Goal: Information Seeking & Learning: Learn about a topic

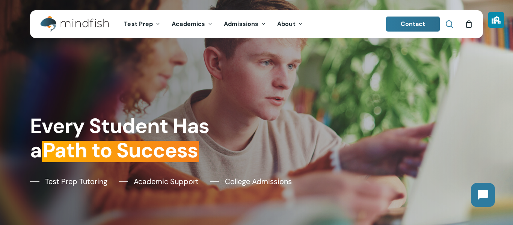
click at [453, 24] on link "search" at bounding box center [449, 24] width 9 height 8
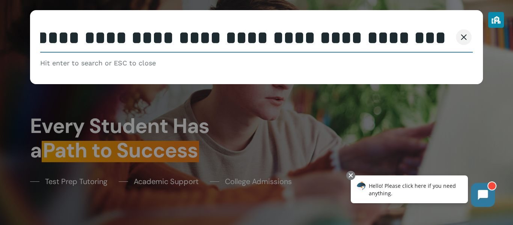
scroll to position [0, 162]
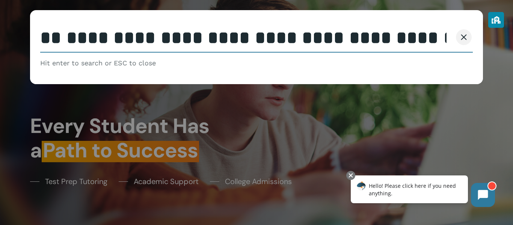
type input "**********"
click at [418, 29] on button "Search" at bounding box center [435, 37] width 34 height 16
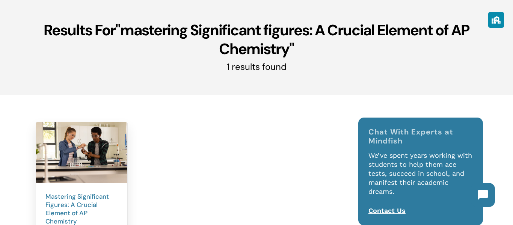
click at [80, 140] on img at bounding box center [81, 152] width 91 height 61
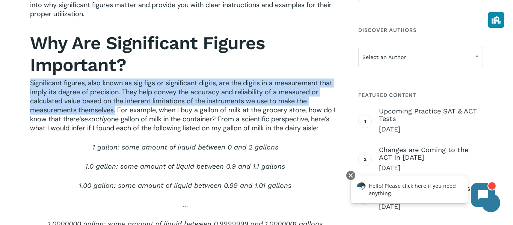
drag, startPoint x: 31, startPoint y: 83, endPoint x: 115, endPoint y: 111, distance: 88.6
click at [115, 111] on span "Significant figures, also known as sig figs or significant digits, are the digi…" at bounding box center [182, 100] width 305 height 45
copy span "Significant figures, also known as sig figs or significant digits, are the digi…"
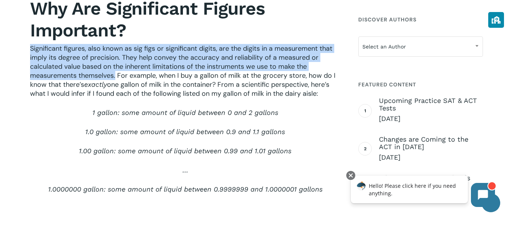
scroll to position [326, 0]
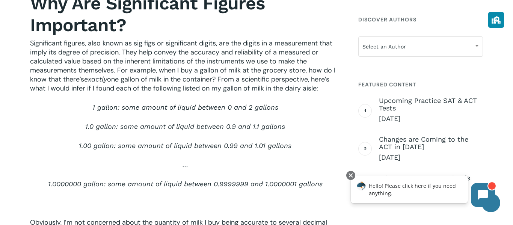
click at [91, 92] on span "one gallon of milk in the container? From a scientific perspective, here’s what…" at bounding box center [179, 84] width 299 height 18
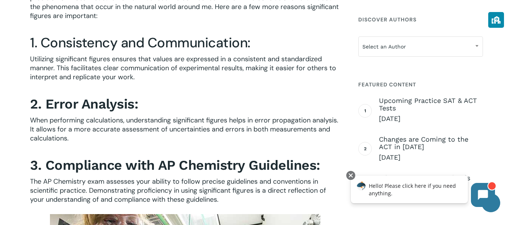
scroll to position [596, 0]
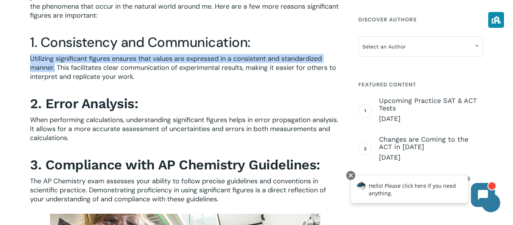
drag, startPoint x: 30, startPoint y: 57, endPoint x: 54, endPoint y: 68, distance: 26.4
click at [54, 68] on span "Utilizing significant figures ensures that values are expressed in a consistent…" at bounding box center [183, 67] width 306 height 27
copy span "Utilizing significant figures ensures that values are expressed in a consistent…"
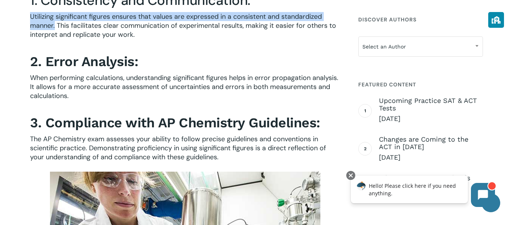
scroll to position [639, 0]
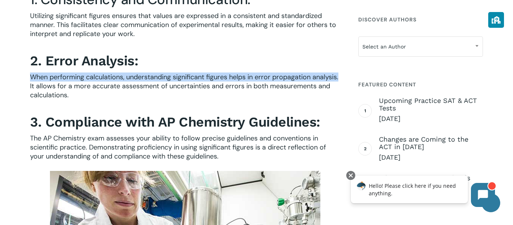
drag, startPoint x: 32, startPoint y: 78, endPoint x: 339, endPoint y: 76, distance: 307.3
click at [339, 76] on p "When performing calculations, understanding significant figures helps in error …" at bounding box center [185, 90] width 310 height 37
copy span "When performing calculations, understanding significant figures helps in error …"
click at [268, 99] on p "When performing calculations, understanding significant figures helps in error …" at bounding box center [185, 90] width 310 height 37
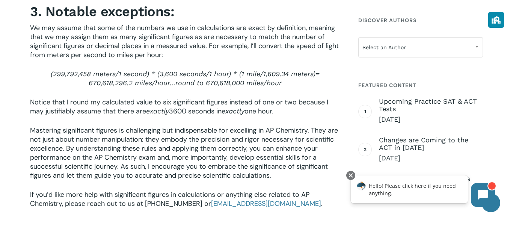
scroll to position [1395, 0]
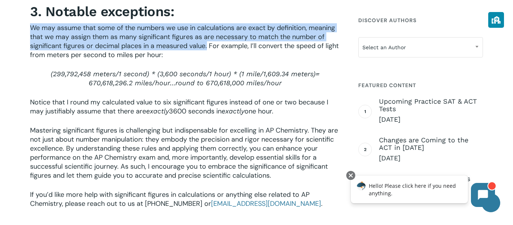
drag, startPoint x: 29, startPoint y: 26, endPoint x: 207, endPoint y: 48, distance: 179.9
copy span "We may assume that some of the numbers we use in calculations are exact by defi…"
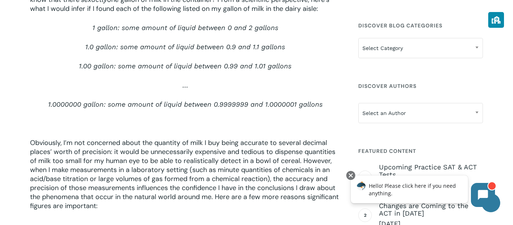
scroll to position [355, 0]
